Goal: Task Accomplishment & Management: Use online tool/utility

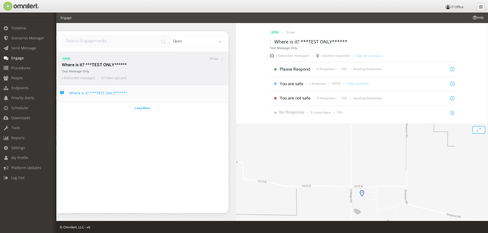
click at [94, 91] on h4 "Where is it? ***TEST ONLY******" at bounding box center [98, 93] width 58 height 5
click at [140, 106] on span "Load More" at bounding box center [143, 108] width 16 height 5
click at [21, 39] on span "Scenarios Manager" at bounding box center [27, 38] width 33 height 5
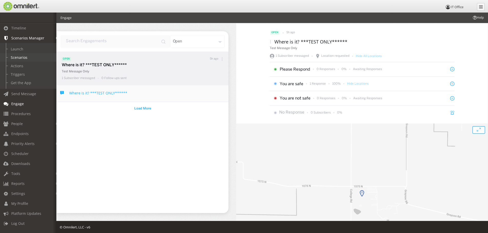
click at [21, 57] on link "Scenarios" at bounding box center [30, 57] width 61 height 8
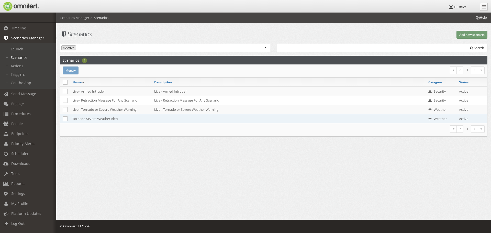
click at [82, 119] on td "Tornado Severe Weather Alert" at bounding box center [111, 118] width 82 height 9
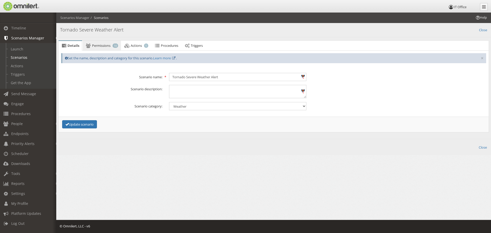
click at [97, 47] on span "Permissions" at bounding box center [101, 45] width 18 height 5
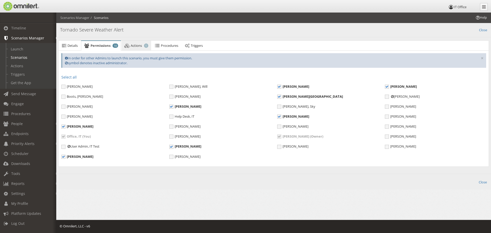
click at [132, 47] on span "Actions" at bounding box center [136, 45] width 11 height 5
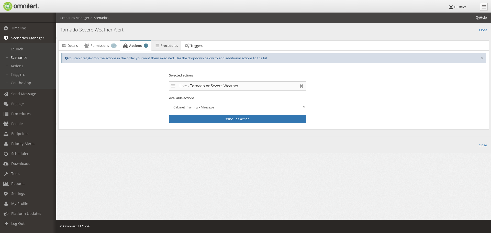
click at [159, 45] on icon at bounding box center [157, 45] width 6 height 3
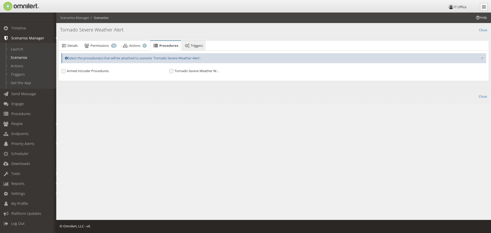
click at [186, 44] on link "Triggers" at bounding box center [194, 46] width 24 height 10
click at [128, 48] on link "Actions 1" at bounding box center [135, 46] width 30 height 10
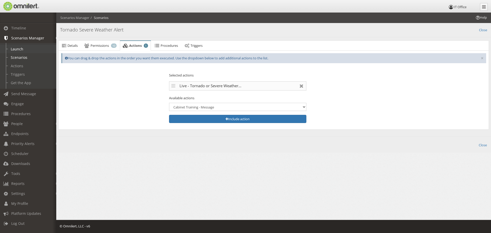
click at [24, 49] on link "Launch" at bounding box center [30, 49] width 61 height 8
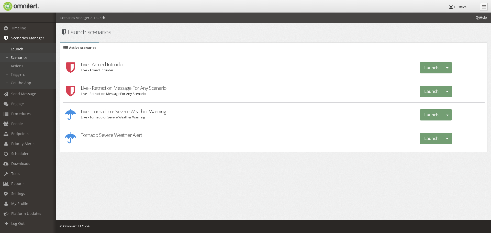
click at [21, 58] on link "Scenarios" at bounding box center [30, 57] width 61 height 8
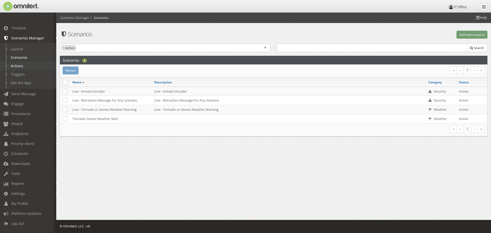
click at [20, 64] on link "Actions" at bounding box center [30, 66] width 61 height 8
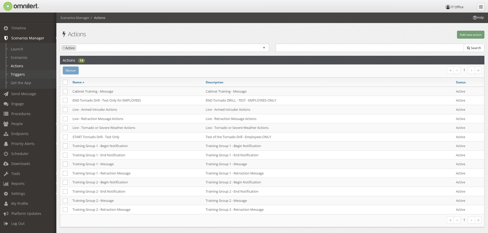
click at [17, 74] on link "Triggers" at bounding box center [30, 74] width 61 height 8
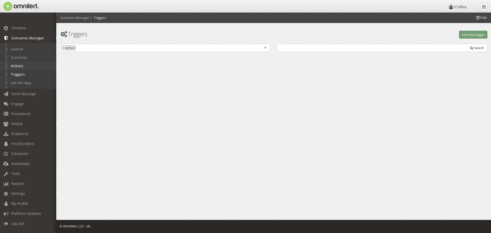
click at [18, 63] on link "Actions" at bounding box center [30, 66] width 61 height 8
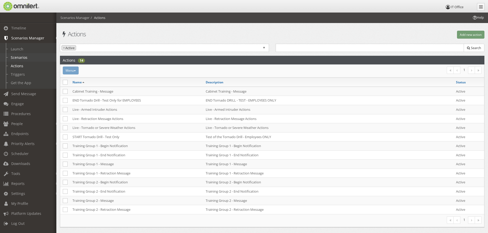
click at [25, 57] on link "Scenarios" at bounding box center [30, 57] width 61 height 8
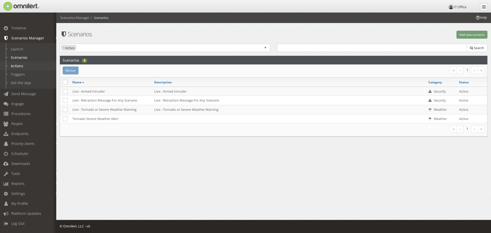
click at [20, 64] on link "Actions" at bounding box center [30, 66] width 61 height 8
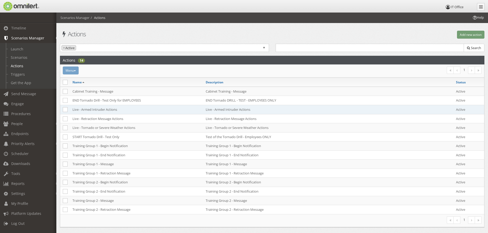
click at [224, 112] on td "Live - Armed Intruder Actions" at bounding box center [328, 109] width 250 height 9
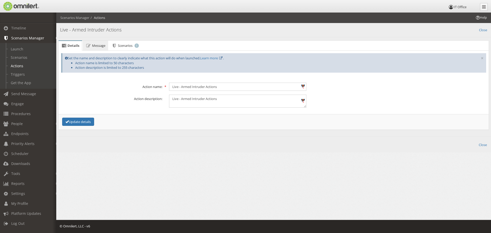
click at [98, 43] on span "Message" at bounding box center [98, 45] width 13 height 5
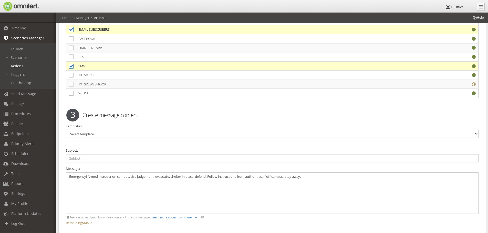
scroll to position [1000, 0]
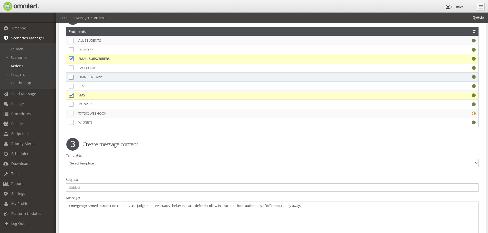
click at [71, 76] on icon at bounding box center [71, 77] width 5 height 5
checkbox input "true"
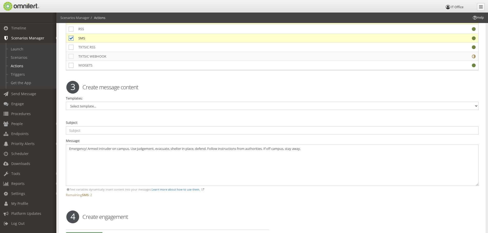
scroll to position [1113, 0]
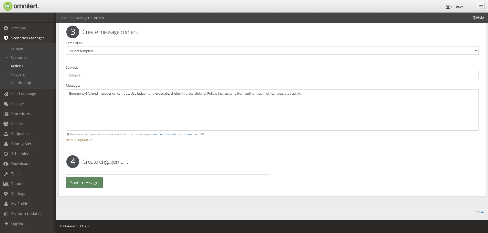
click at [91, 180] on button "Save message" at bounding box center [84, 183] width 37 height 12
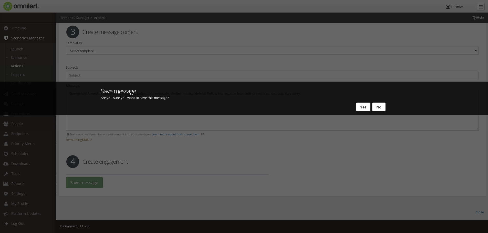
click at [367, 108] on button "Yes" at bounding box center [363, 107] width 14 height 9
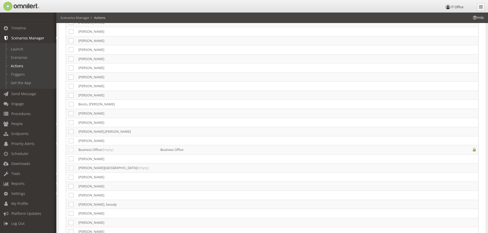
scroll to position [0, 0]
